Goal: Communication & Community: Answer question/provide support

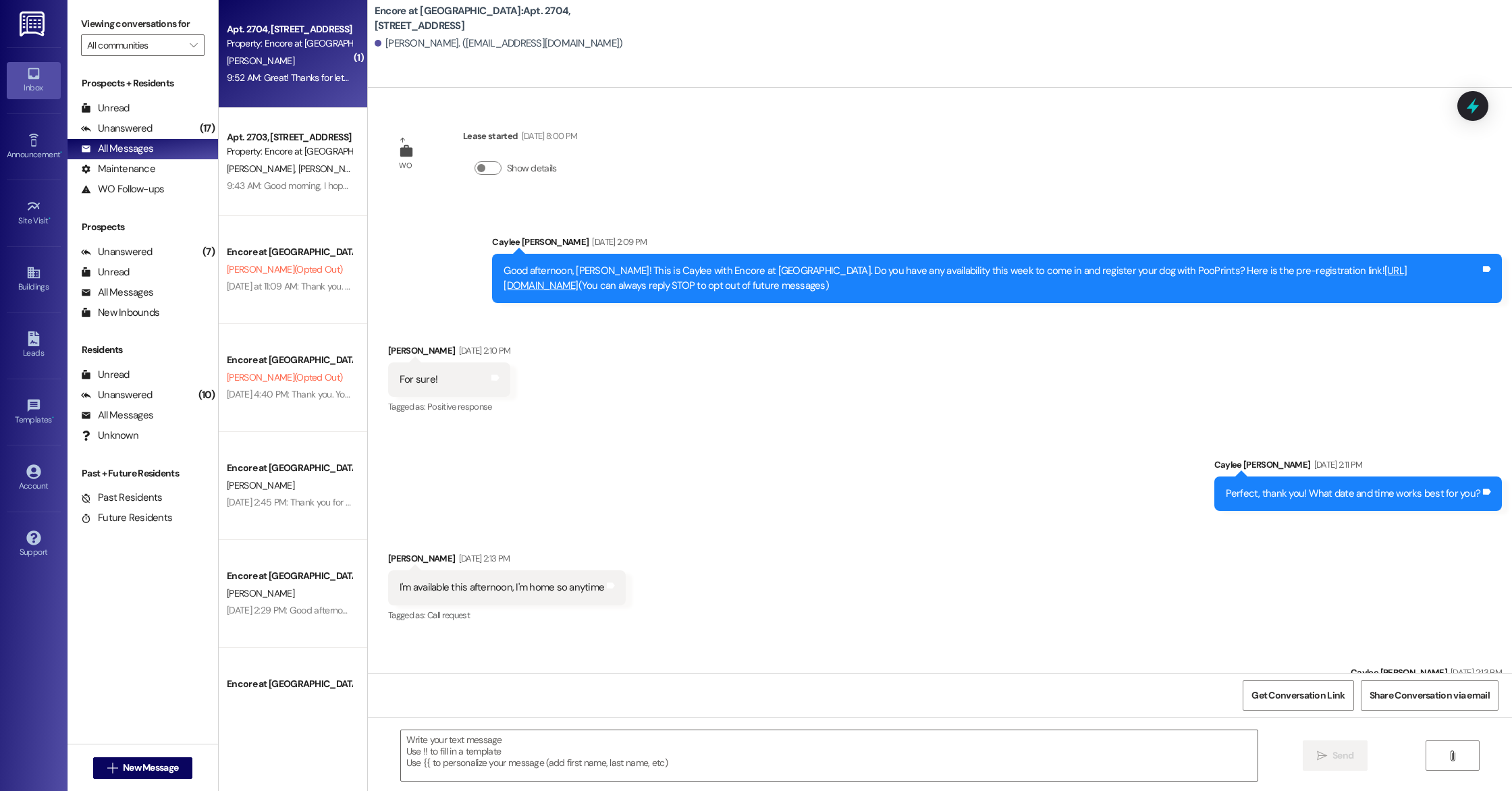
scroll to position [594, 0]
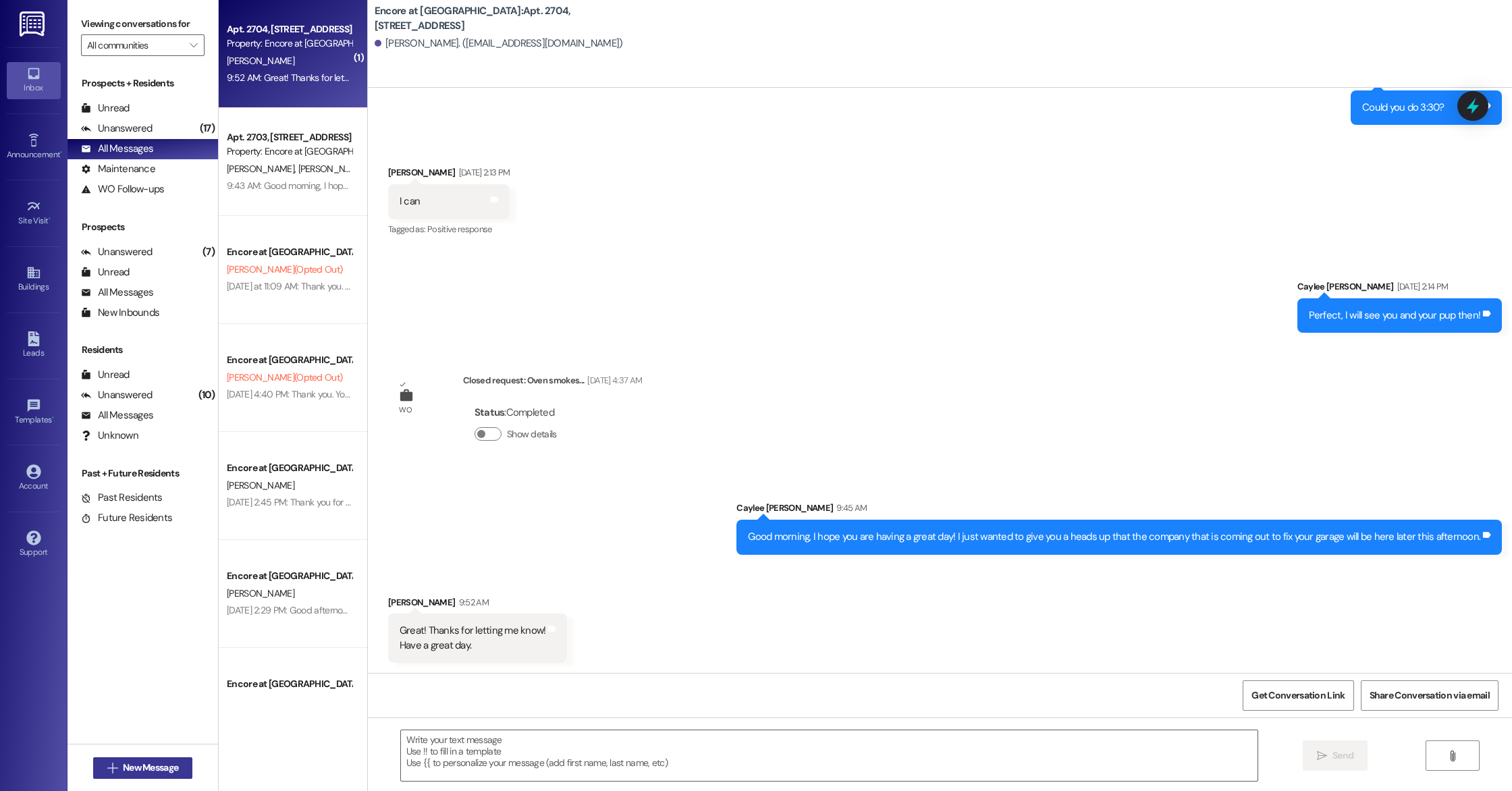
click at [126, 766] on span "New Message" at bounding box center [150, 768] width 56 height 14
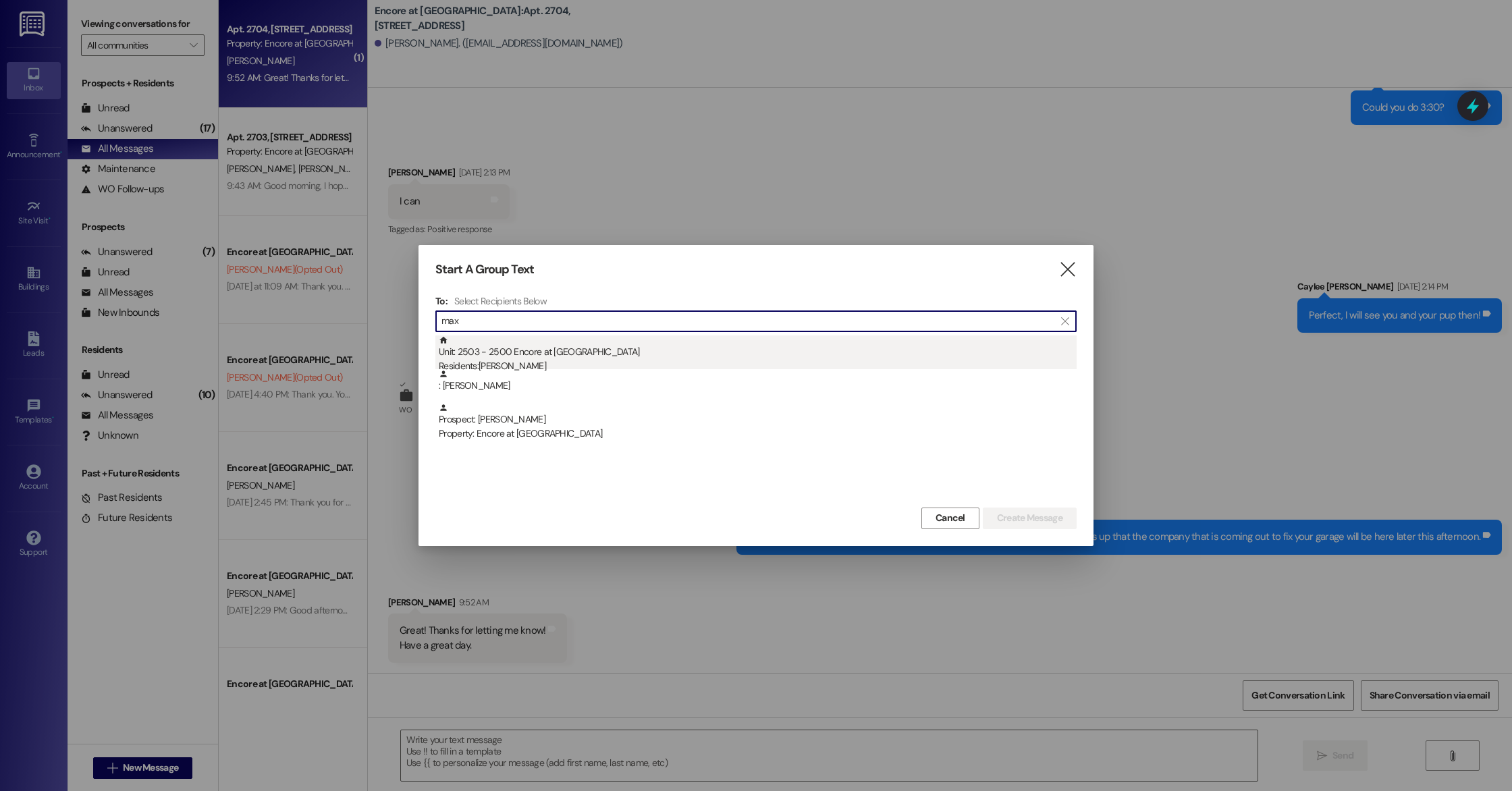
type input "max"
click at [553, 351] on div "Unit: 2503 - 2500 Encore at [GEOGRAPHIC_DATA] Residents: [PERSON_NAME]" at bounding box center [758, 354] width 638 height 39
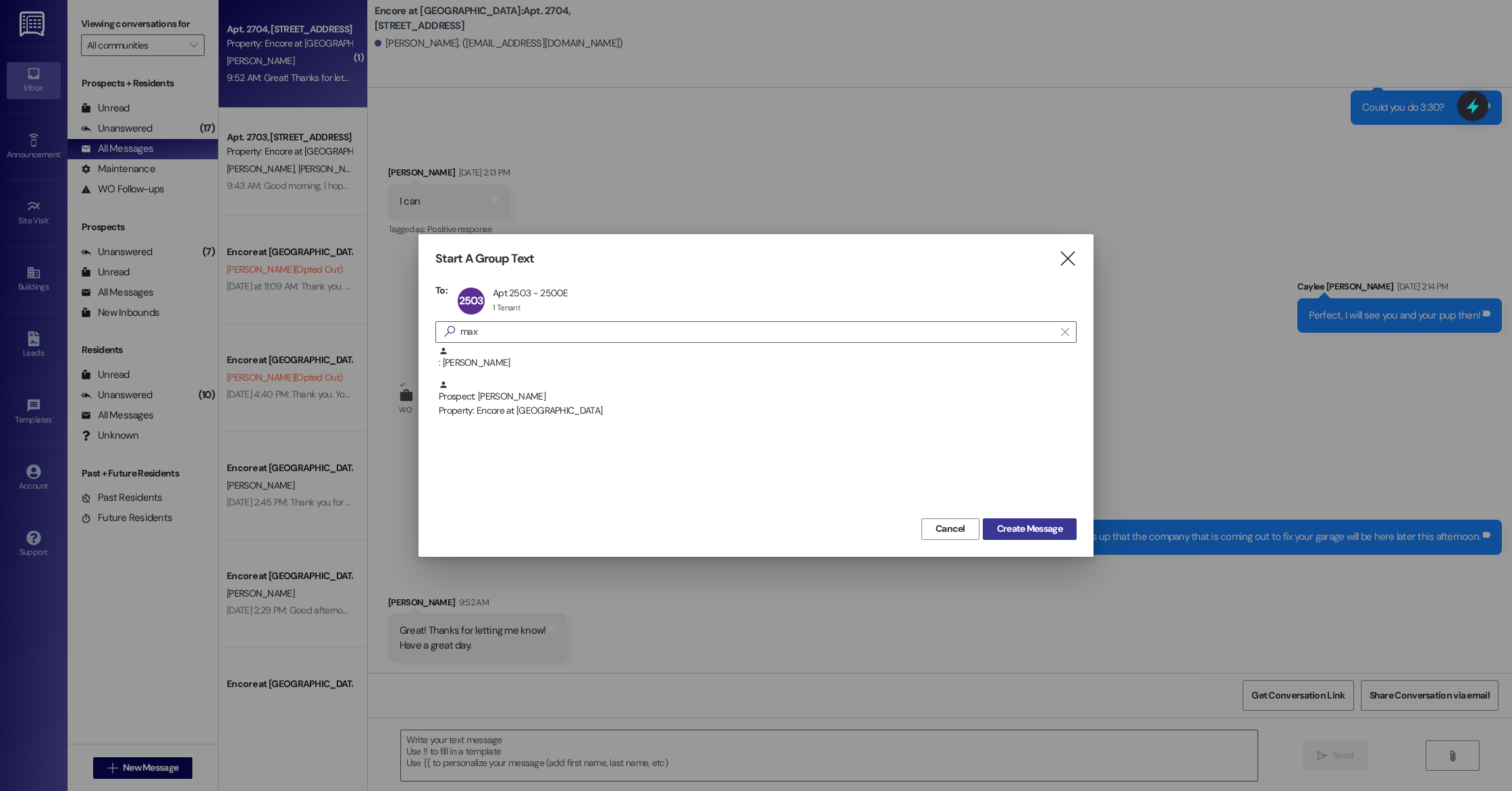
click at [1051, 520] on button "Create Message" at bounding box center [1029, 528] width 93 height 22
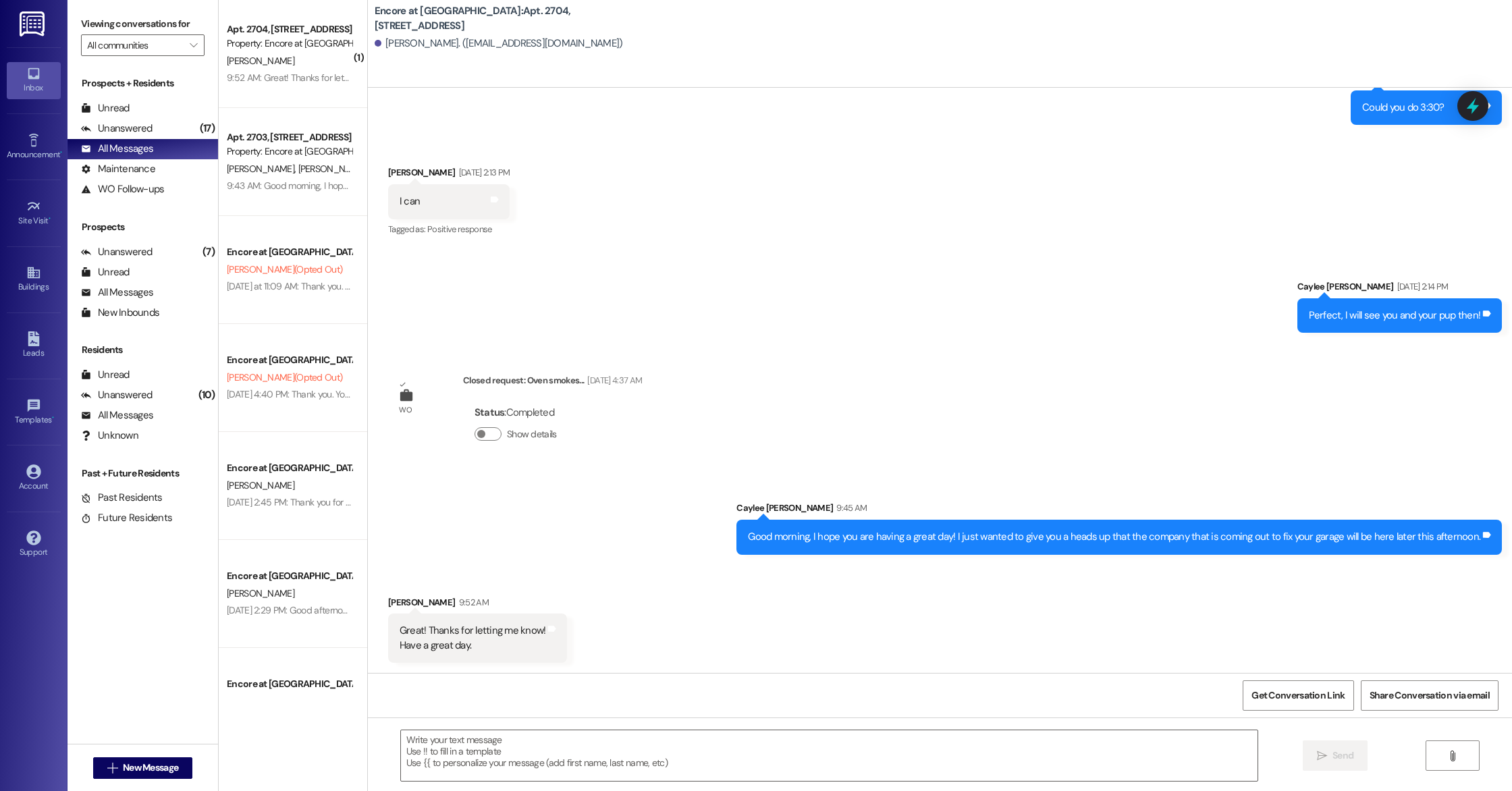
scroll to position [172, 0]
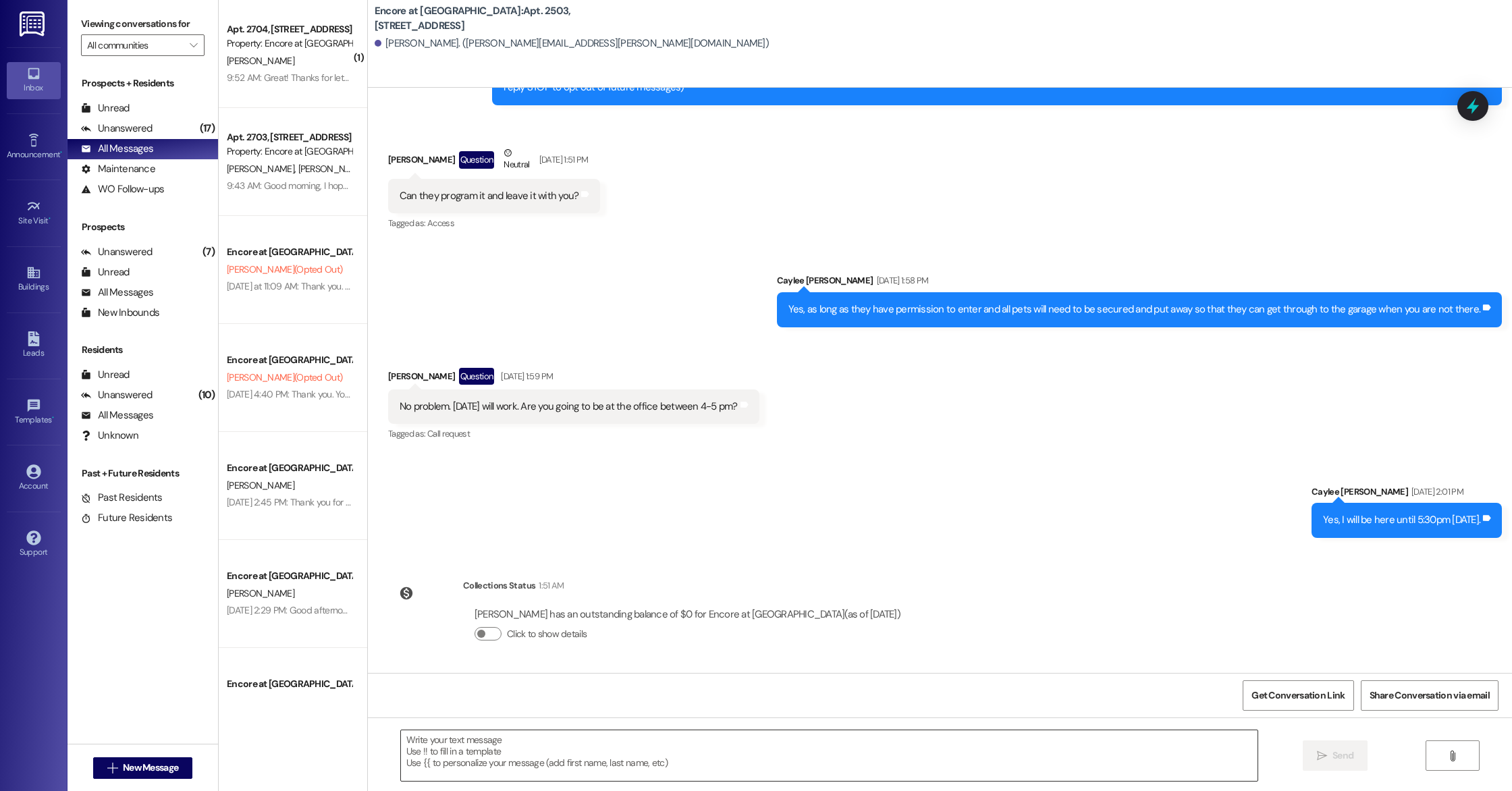
click at [779, 739] on textarea at bounding box center [829, 755] width 856 height 51
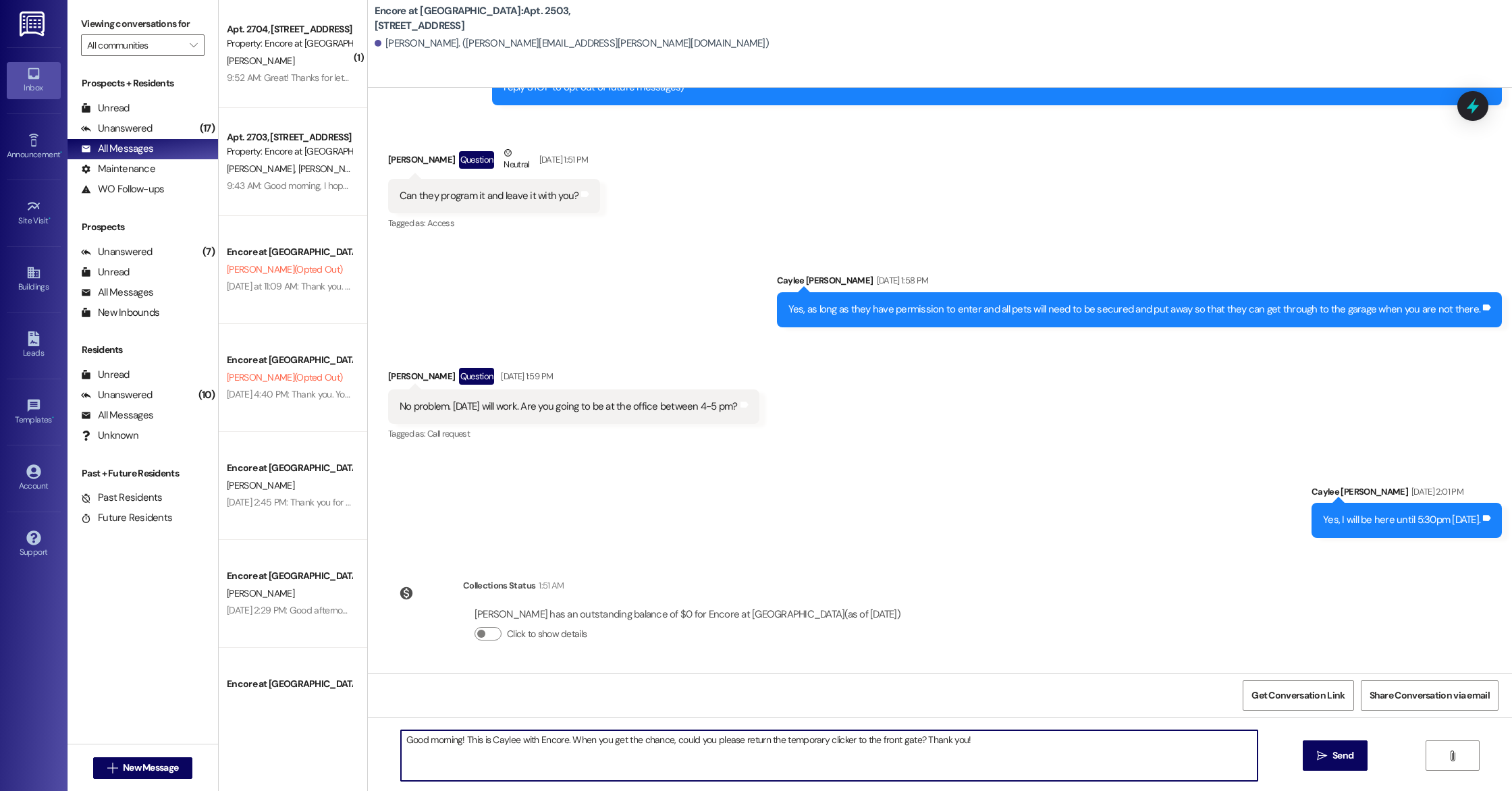
click at [976, 744] on textarea "Good morning! This is Caylee with Encore. When you get the chance, could you pl…" at bounding box center [829, 755] width 856 height 51
type textarea "Good morning! This is Caylee with Encore. When you get the chance, could you pl…"
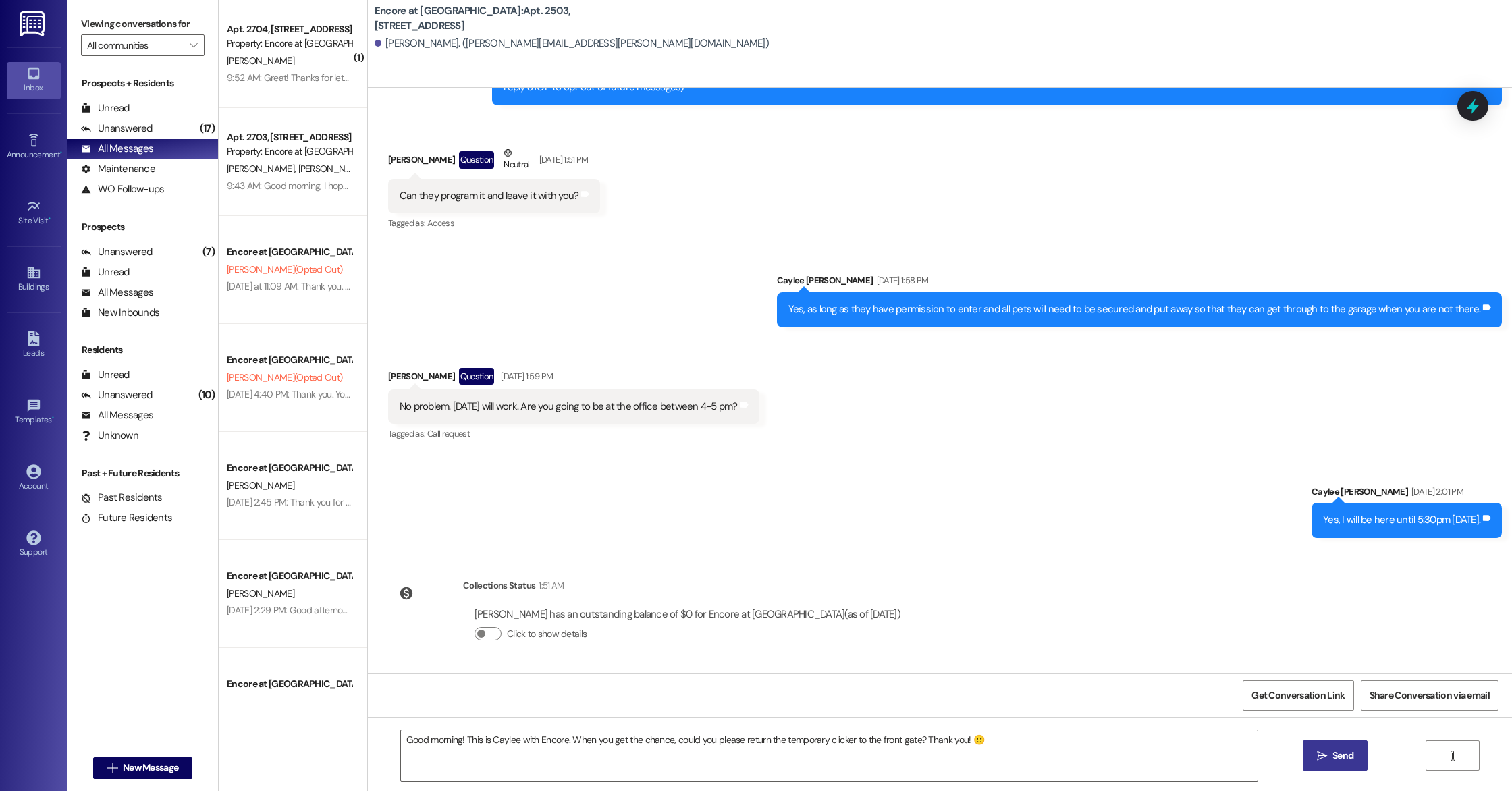
click at [1337, 760] on span "Send" at bounding box center [1343, 756] width 21 height 14
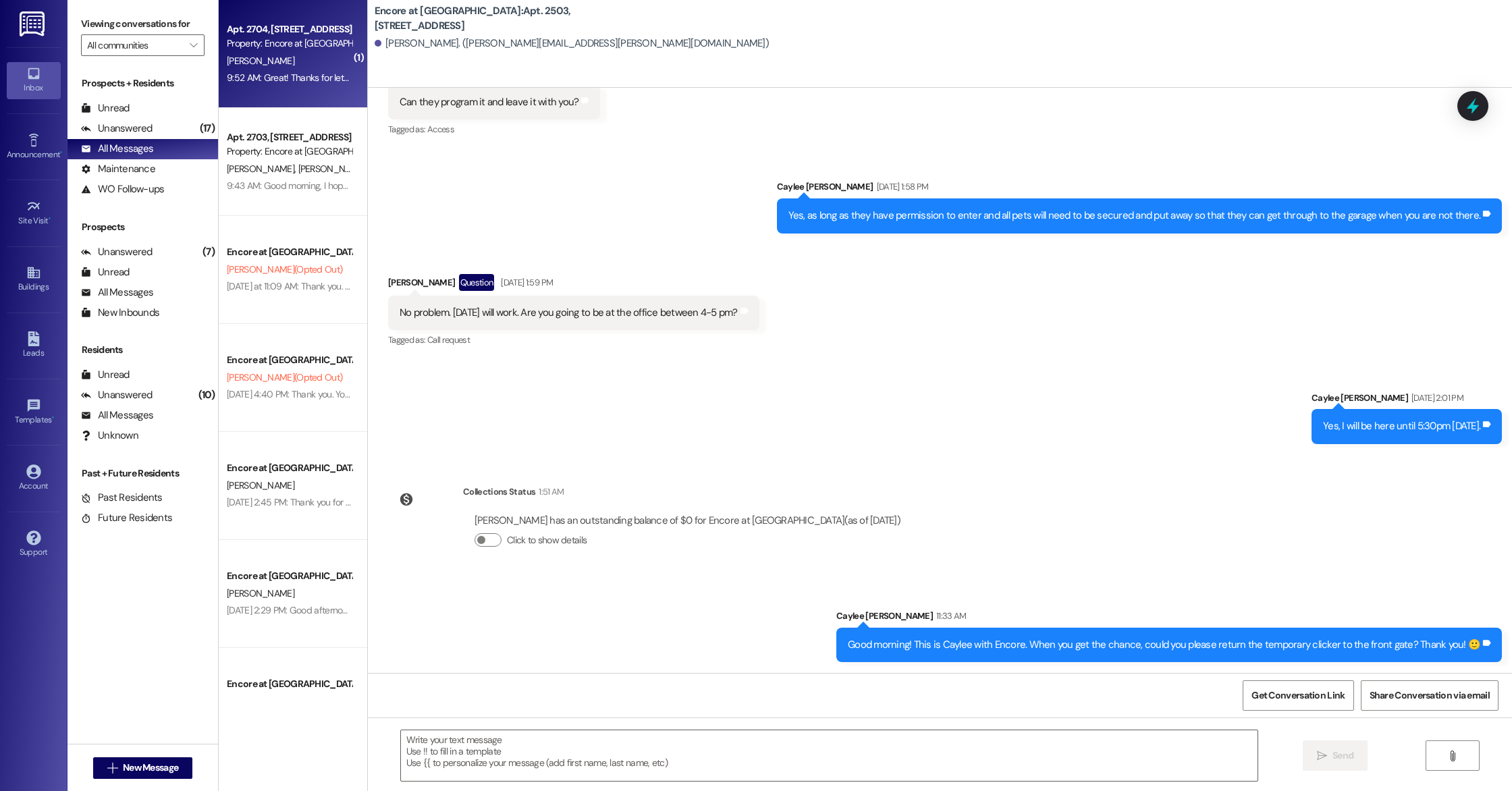
click at [275, 46] on div "Property: Encore at [GEOGRAPHIC_DATA]" at bounding box center [288, 43] width 125 height 14
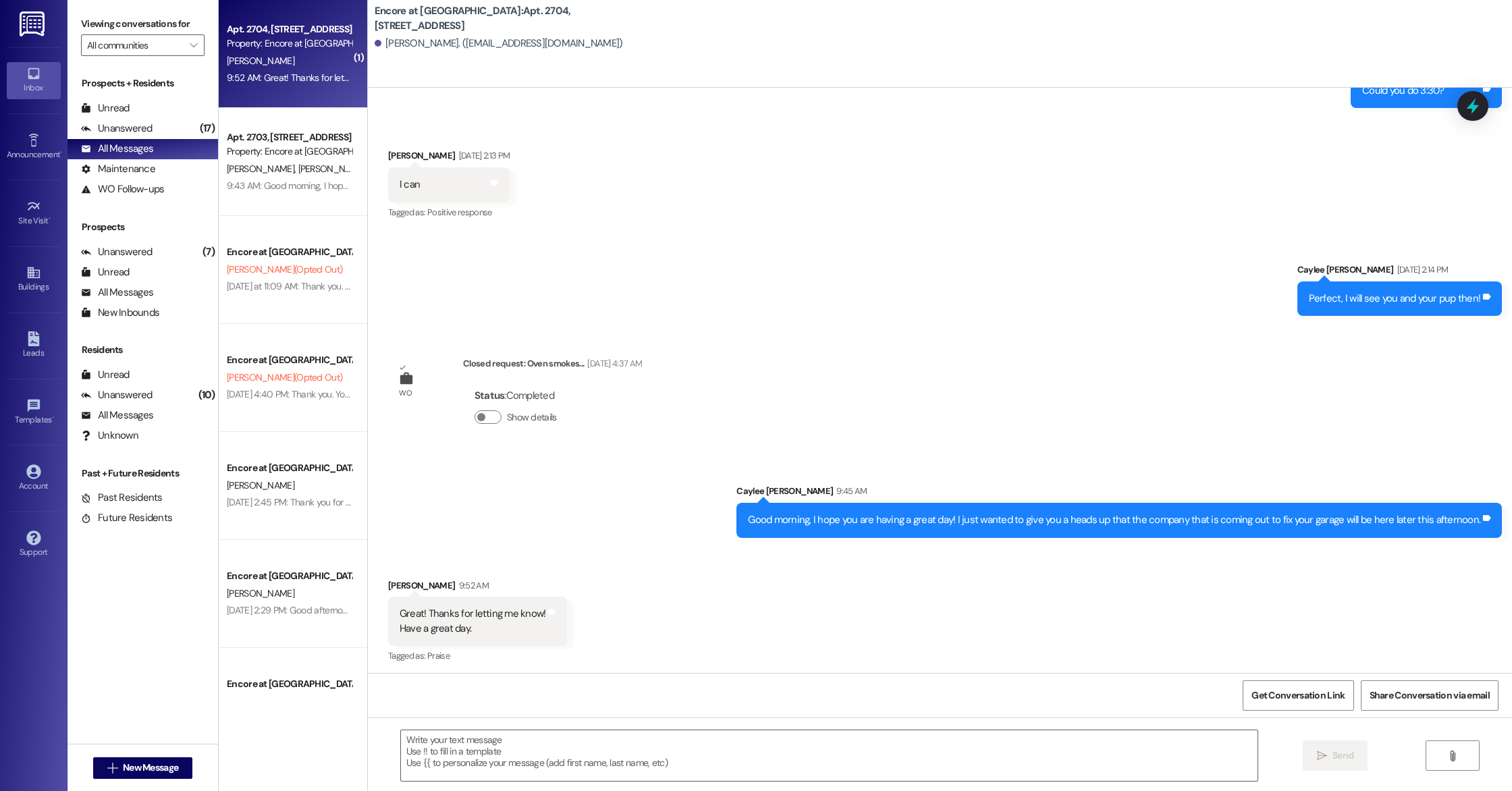
scroll to position [614, 0]
